Goal: Check status

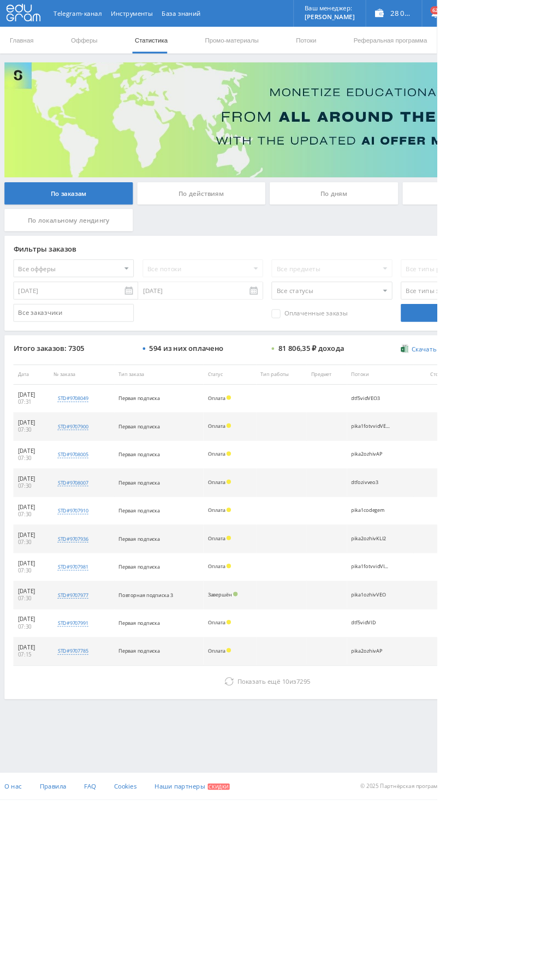
click at [406, 241] on div "По дням" at bounding box center [408, 236] width 157 height 27
click at [0, 0] on input "По дням" at bounding box center [0, 0] width 0 height 0
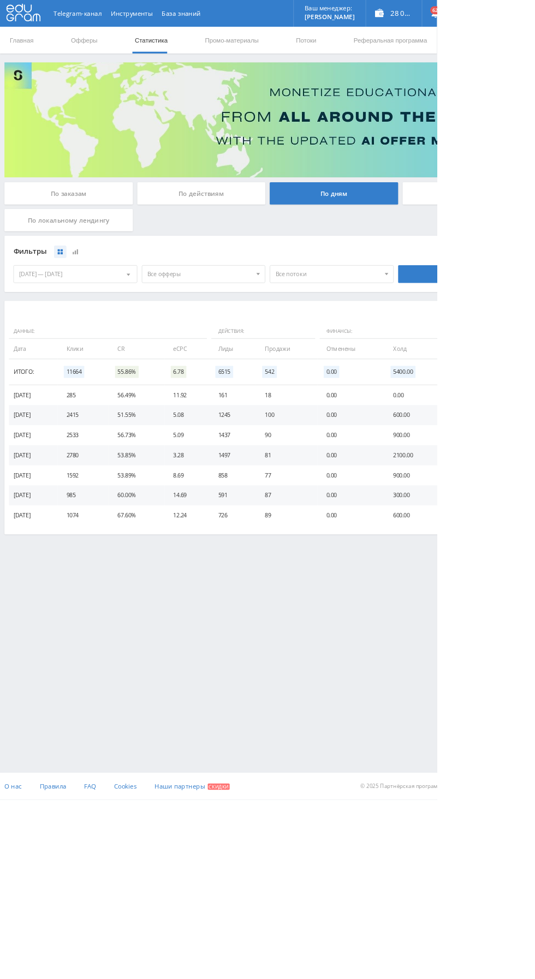
click at [226, 341] on span "Все офферы" at bounding box center [245, 335] width 128 height 21
click at [207, 448] on button "Study AI (RevShare)" at bounding box center [249, 449] width 151 height 15
click at [35, 231] on div "По заказам" at bounding box center [83, 236] width 157 height 27
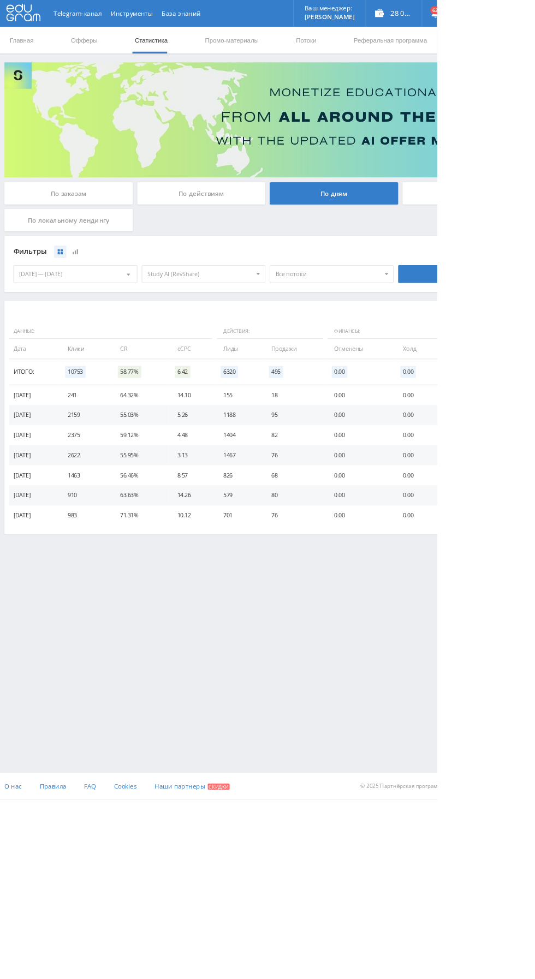
click at [0, 0] on input "По заказам" at bounding box center [0, 0] width 0 height 0
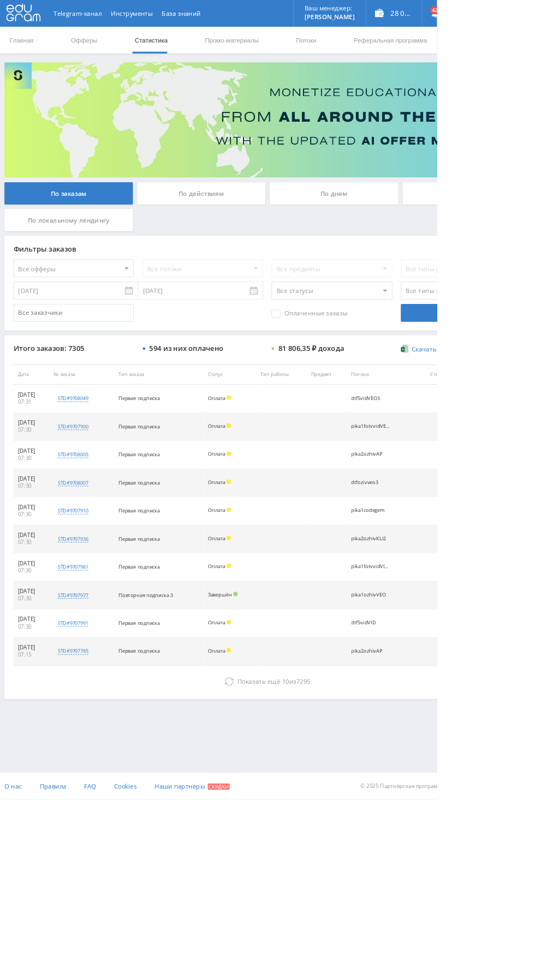
click at [278, 832] on icon at bounding box center [280, 834] width 11 height 11
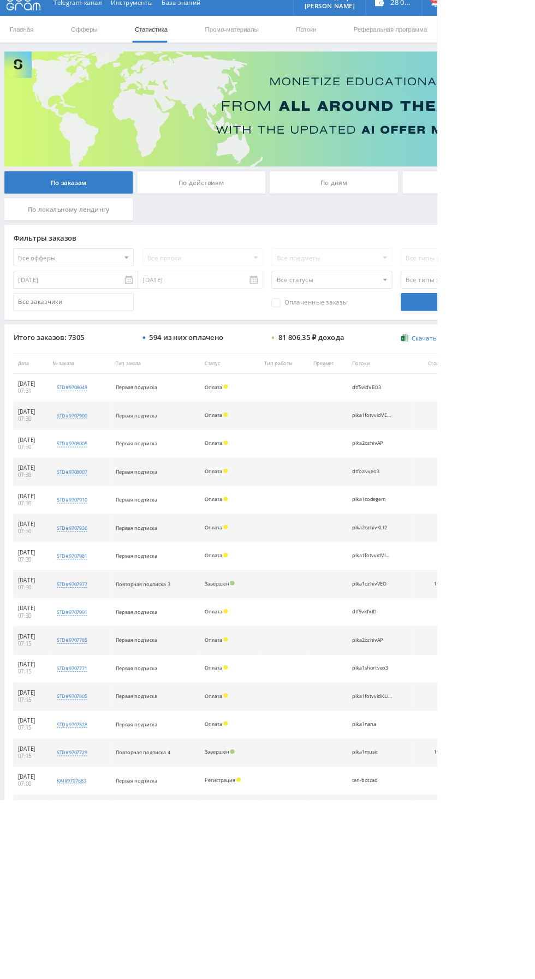
scroll to position [0, 0]
